Goal: Task Accomplishment & Management: Manage account settings

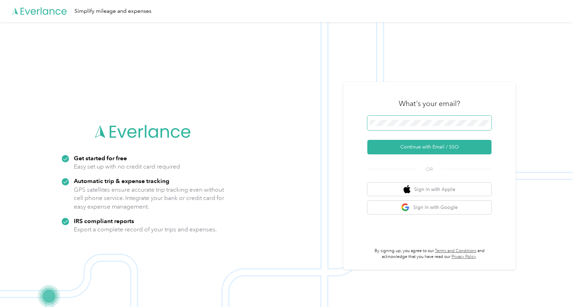
click at [368, 140] on button "Continue with Email / SSO" at bounding box center [430, 147] width 124 height 14
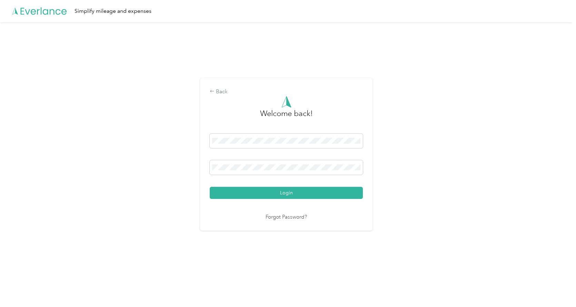
click at [210, 187] on button "Login" at bounding box center [286, 193] width 153 height 12
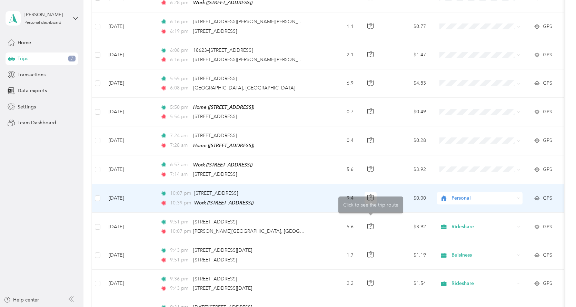
scroll to position [173, 0]
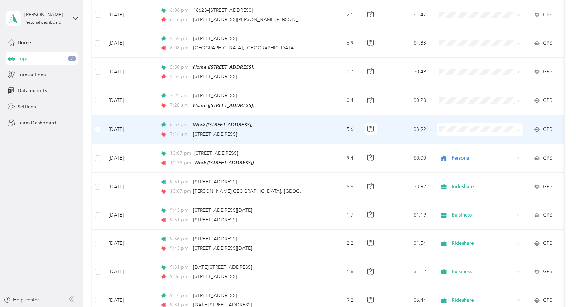
click at [462, 154] on span "Personal" at bounding box center [486, 152] width 64 height 7
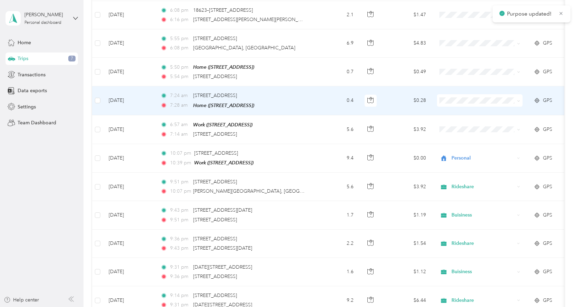
click at [451, 103] on span at bounding box center [480, 100] width 86 height 12
click at [479, 122] on span "Personal" at bounding box center [486, 124] width 64 height 7
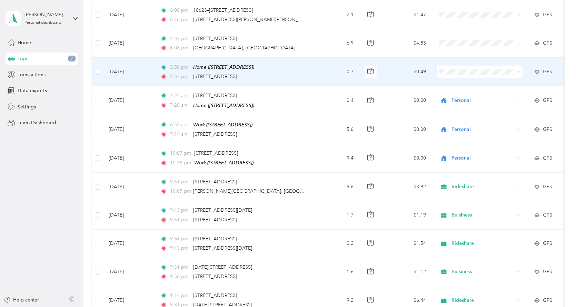
click at [465, 141] on span "Buisiness" at bounding box center [486, 144] width 64 height 7
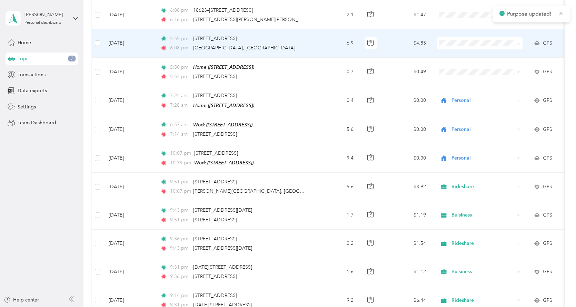
click at [464, 125] on span "Rideshare" at bounding box center [486, 128] width 64 height 7
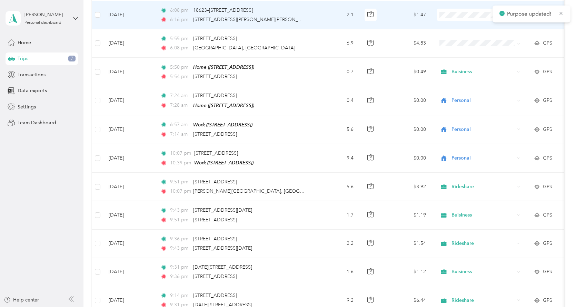
click at [473, 84] on li "Buisiness" at bounding box center [480, 88] width 86 height 12
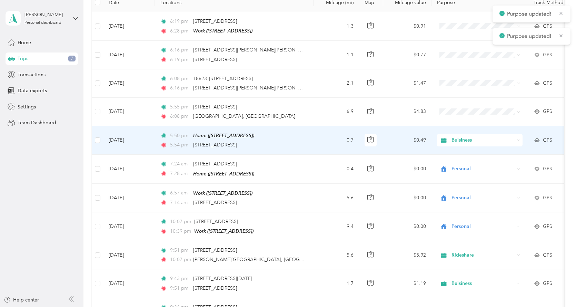
scroll to position [104, 0]
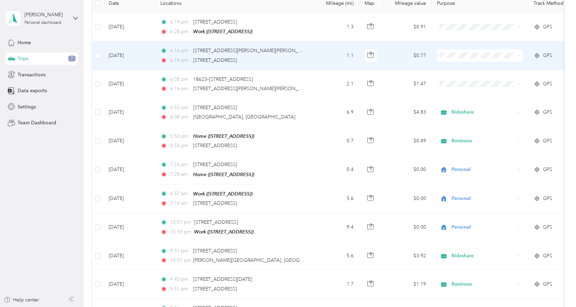
click at [474, 139] on span "Rideshare" at bounding box center [486, 138] width 64 height 7
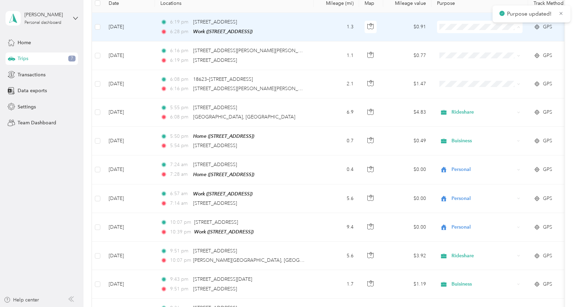
click at [466, 48] on span "Personal" at bounding box center [486, 51] width 64 height 7
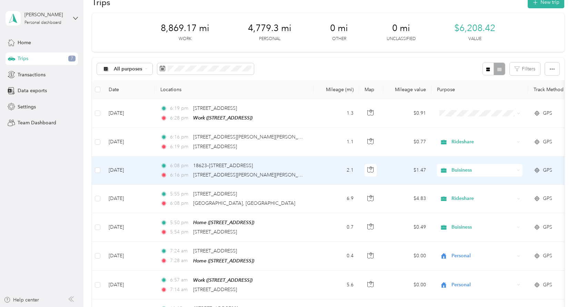
scroll to position [0, 0]
